Goal: Information Seeking & Learning: Learn about a topic

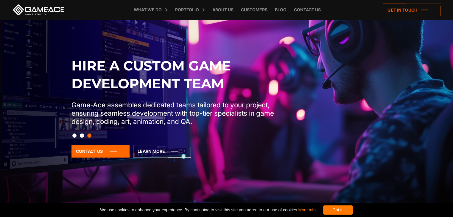
scroll to position [60, 0]
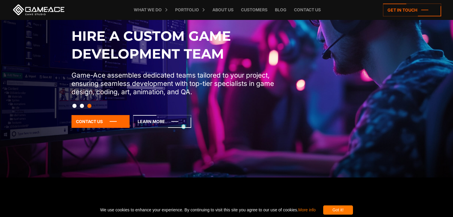
click at [80, 105] on button "Slide 2" at bounding box center [82, 106] width 4 height 10
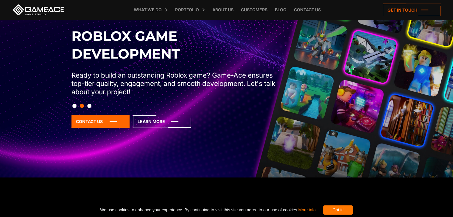
click at [74, 105] on button "Slide 1" at bounding box center [74, 106] width 4 height 10
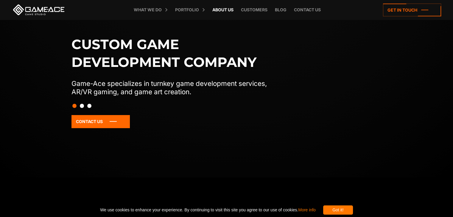
click at [226, 9] on link "About Us" at bounding box center [222, 10] width 27 height 20
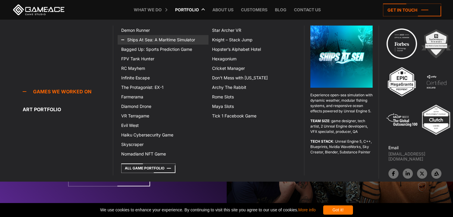
click at [138, 38] on link "Ships At Sea: A Maritime Simulator" at bounding box center [163, 40] width 91 height 10
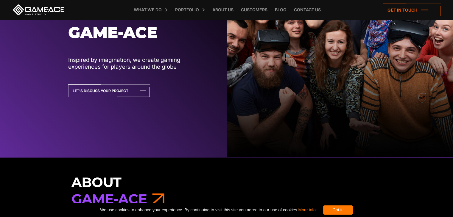
scroll to position [208, 0]
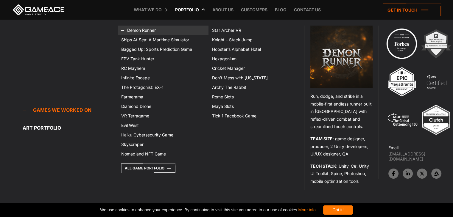
click at [142, 32] on link "Demon Runner" at bounding box center [163, 31] width 91 height 10
